Goal: Task Accomplishment & Management: Manage account settings

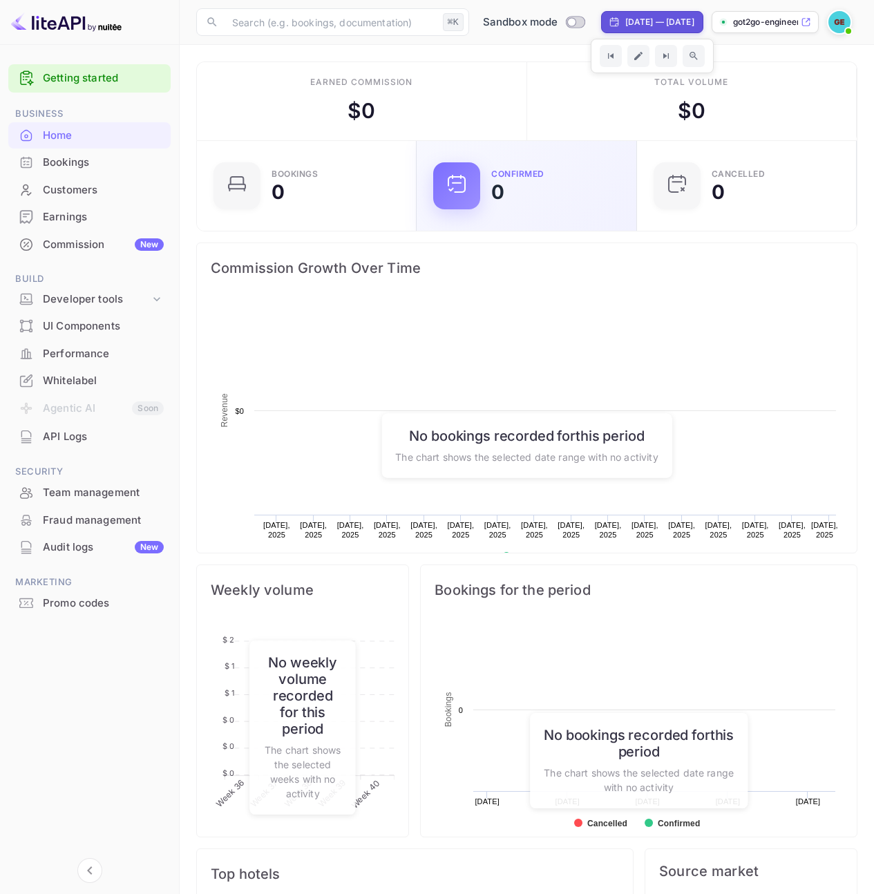
scroll to position [214, 201]
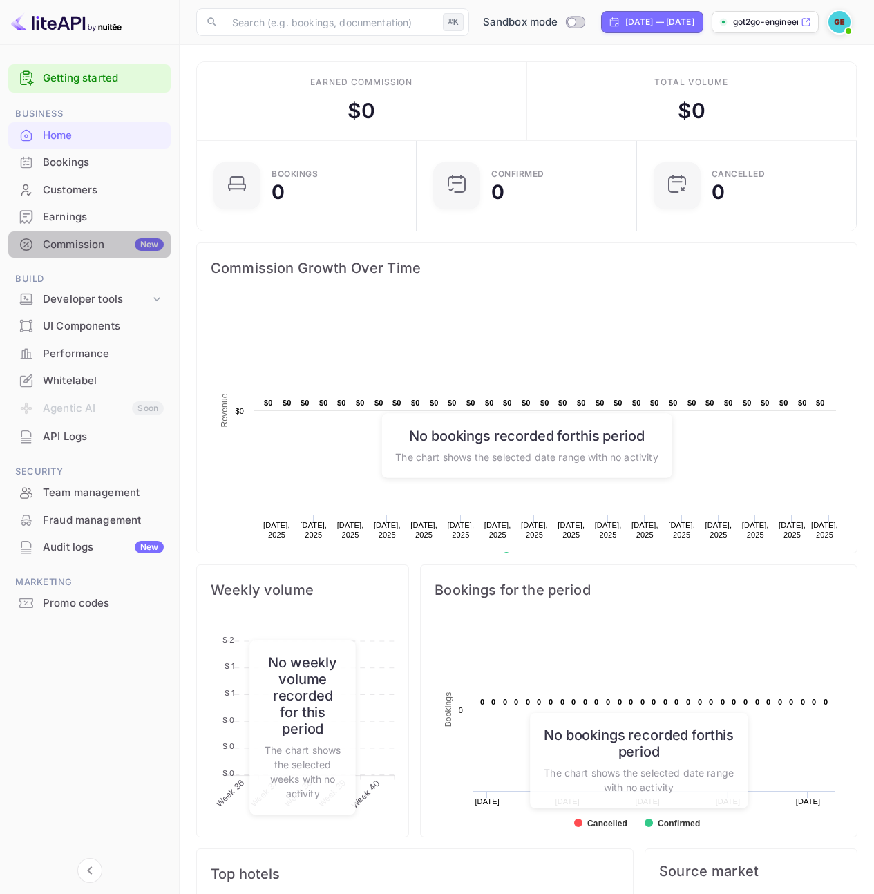
click at [93, 244] on div "Commission New" at bounding box center [103, 245] width 121 height 16
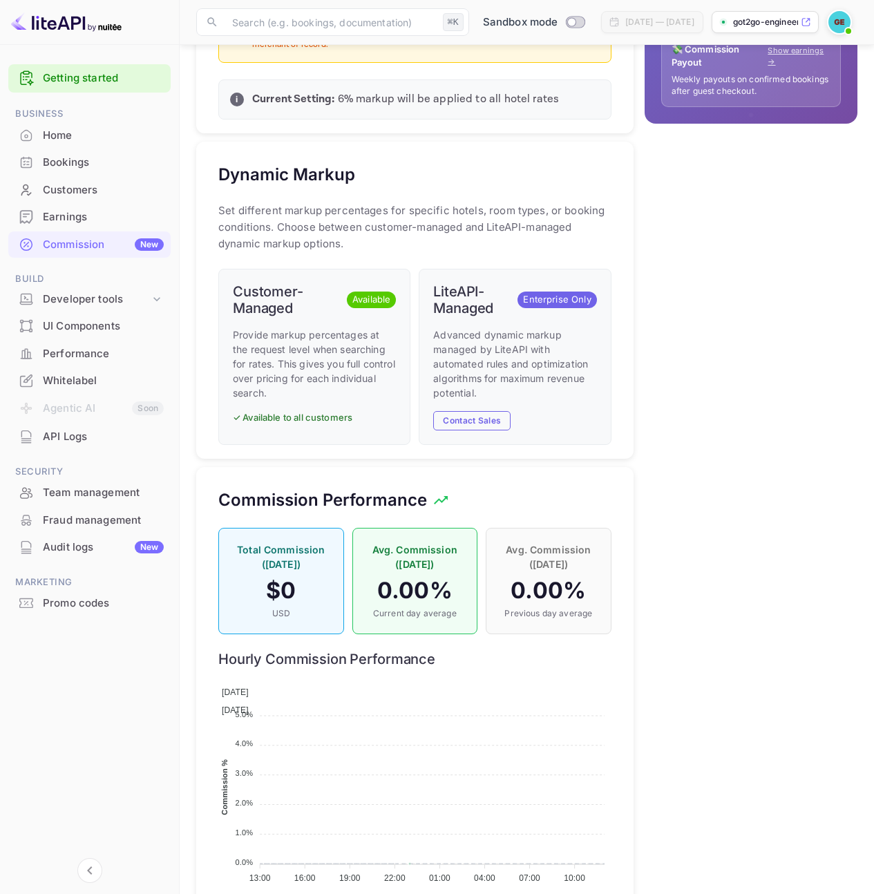
scroll to position [651, 0]
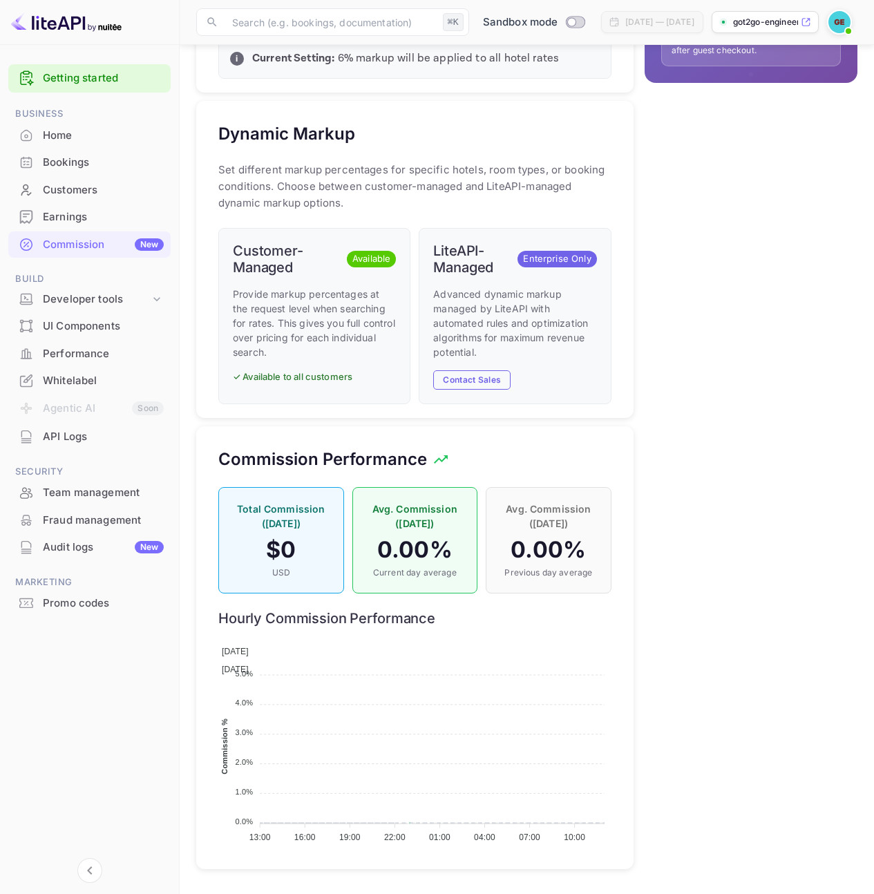
click at [641, 474] on div "💰 How Markup Works Net Rate Base hotel rate with no commission. Perfect when yo…" at bounding box center [746, 205] width 224 height 1348
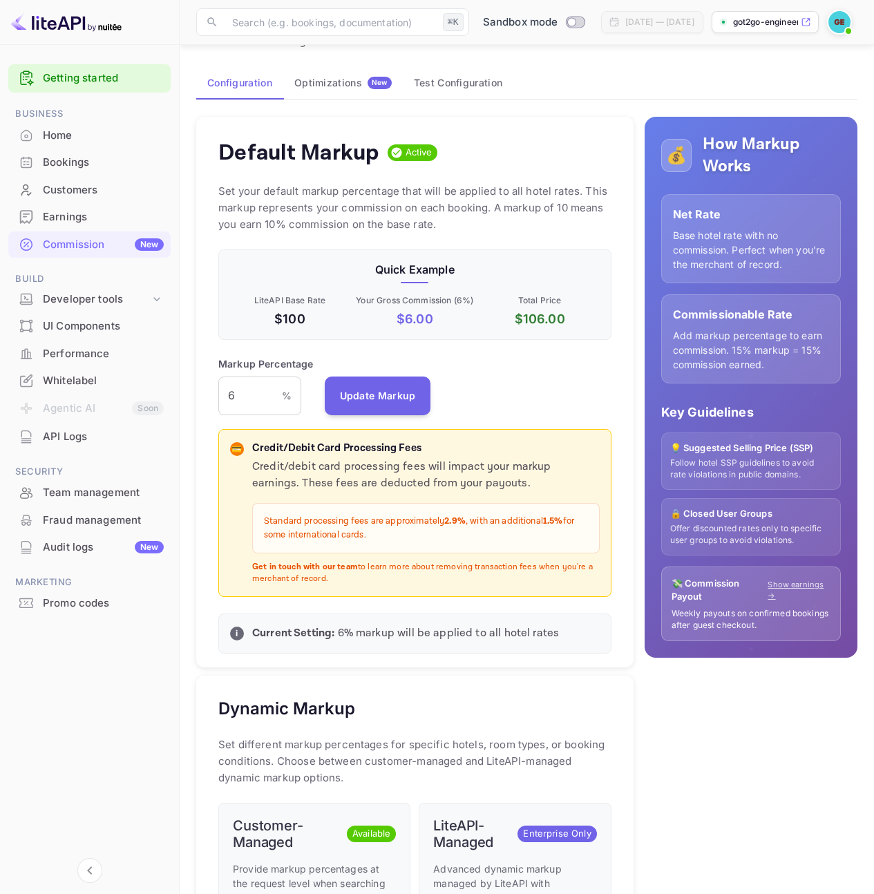
scroll to position [0, 0]
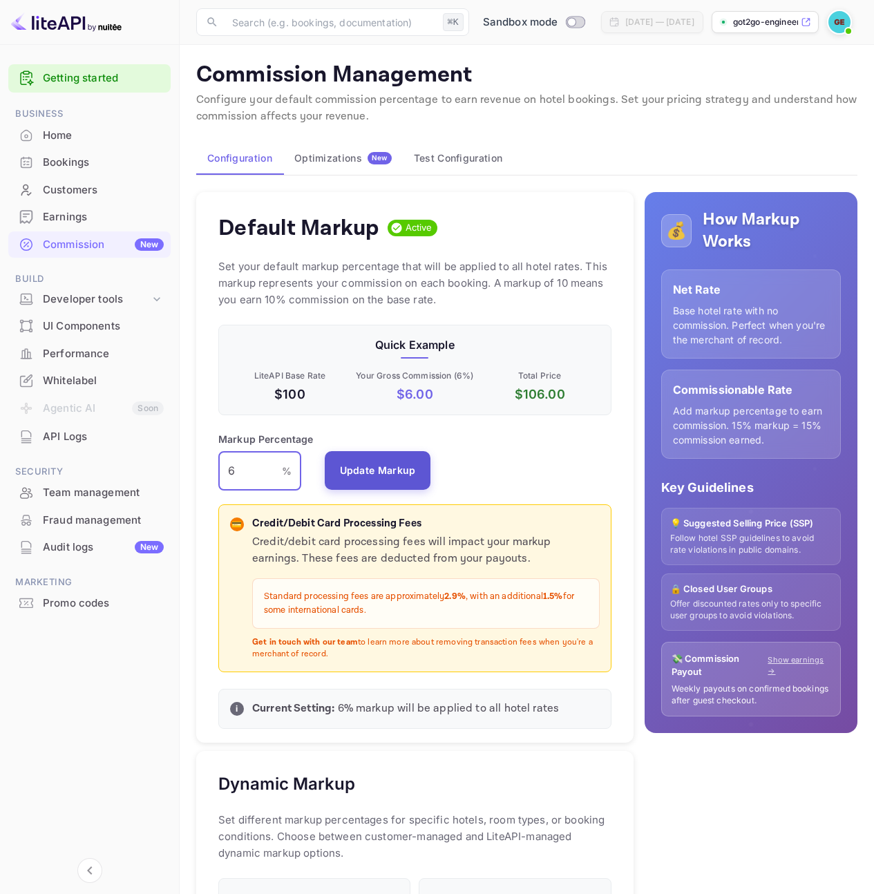
drag, startPoint x: 251, startPoint y: 467, endPoint x: 352, endPoint y: 463, distance: 101.0
click at [212, 460] on div "Default Markup Active Set your default markup percentage that will be applied t…" at bounding box center [414, 467] width 437 height 551
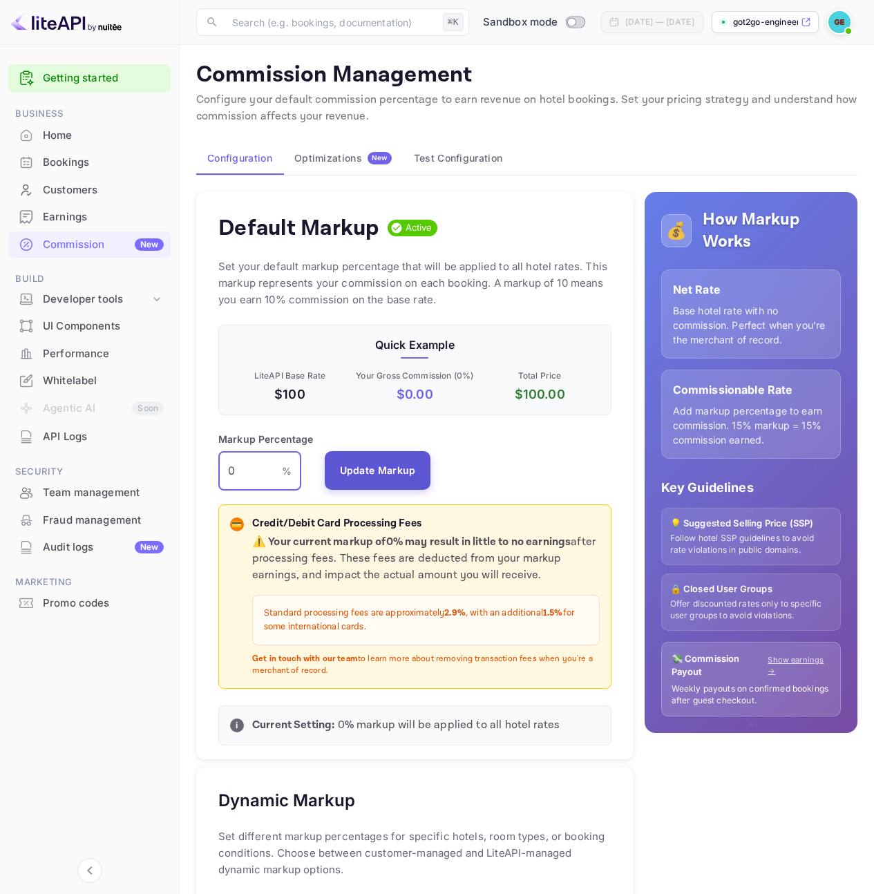
type input "0"
click at [410, 469] on button "Update Markup" at bounding box center [378, 470] width 106 height 39
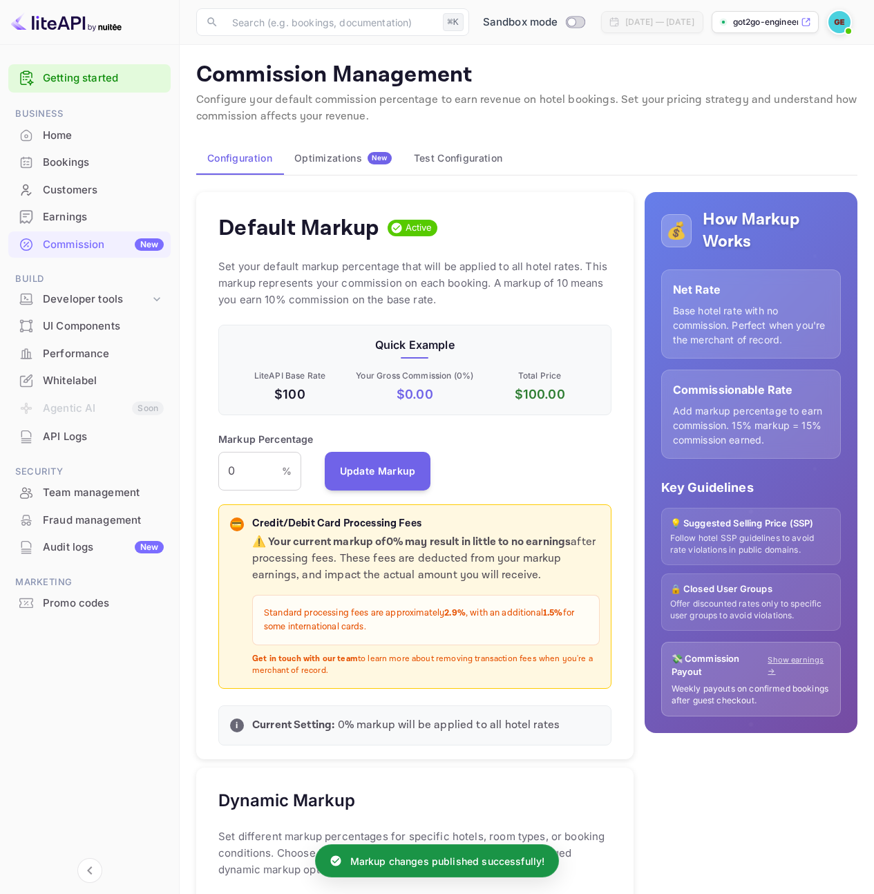
click at [542, 472] on div "Markup Percentage 0 % ​ Update Markup" at bounding box center [414, 461] width 393 height 59
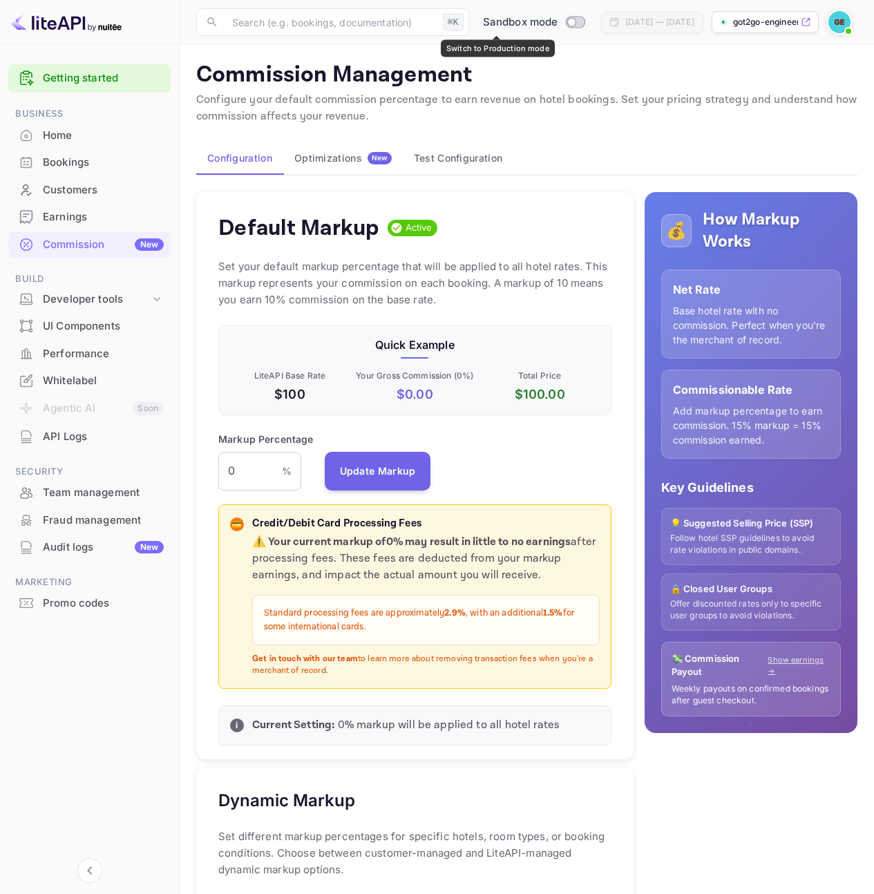
click at [558, 23] on input "Switch to Production mode" at bounding box center [572, 21] width 28 height 9
checkbox input "true"
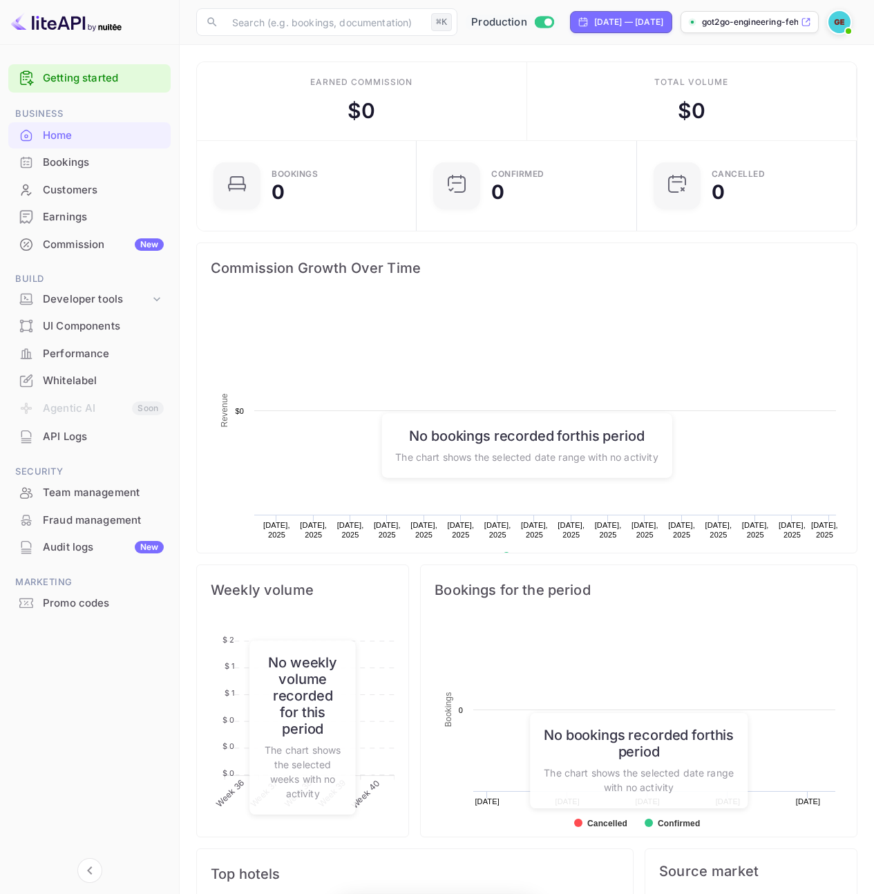
scroll to position [214, 201]
